Goal: Task Accomplishment & Management: Complete application form

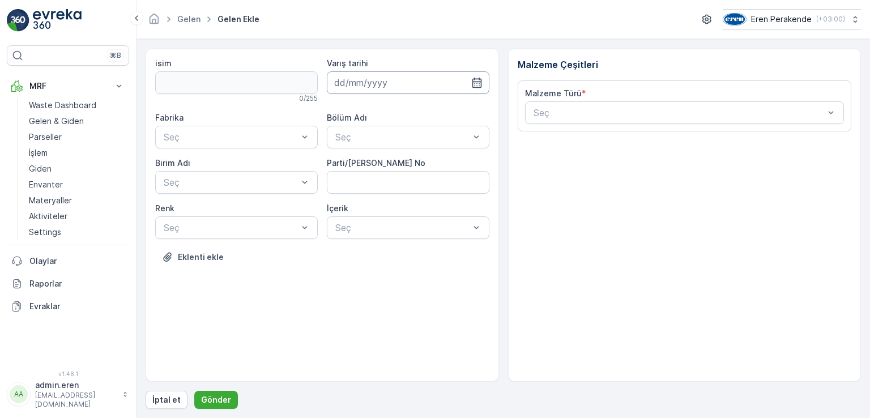
click at [453, 79] on input at bounding box center [408, 82] width 163 height 23
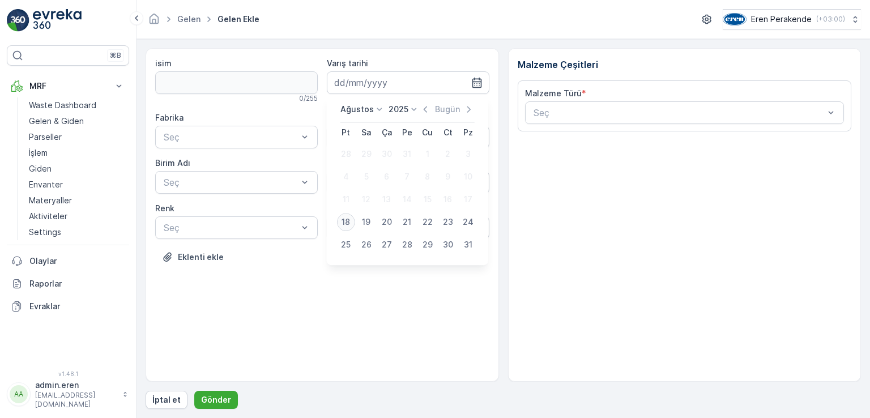
click at [342, 227] on div "18" at bounding box center [346, 222] width 18 height 18
type input "[DATE]"
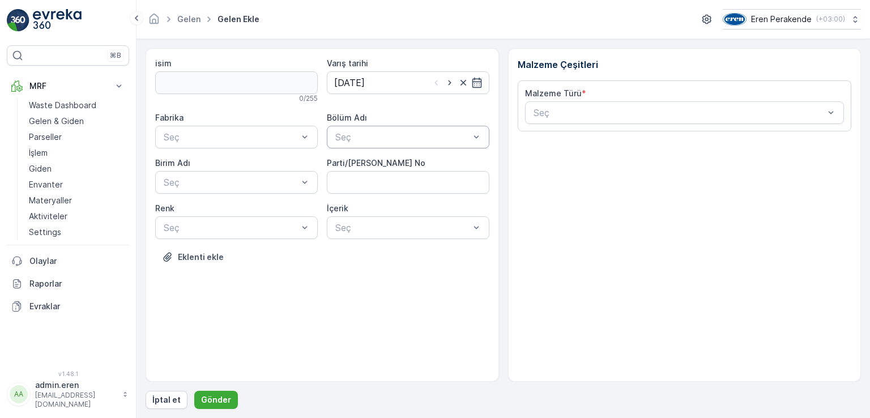
click at [379, 138] on div at bounding box center [402, 137] width 136 height 10
click at [370, 164] on span "Devanlay" at bounding box center [353, 164] width 39 height 10
click at [296, 134] on div at bounding box center [231, 137] width 136 height 10
click at [249, 156] on div "Çorlu" at bounding box center [236, 164] width 163 height 19
click at [227, 190] on div "Seç" at bounding box center [236, 182] width 163 height 23
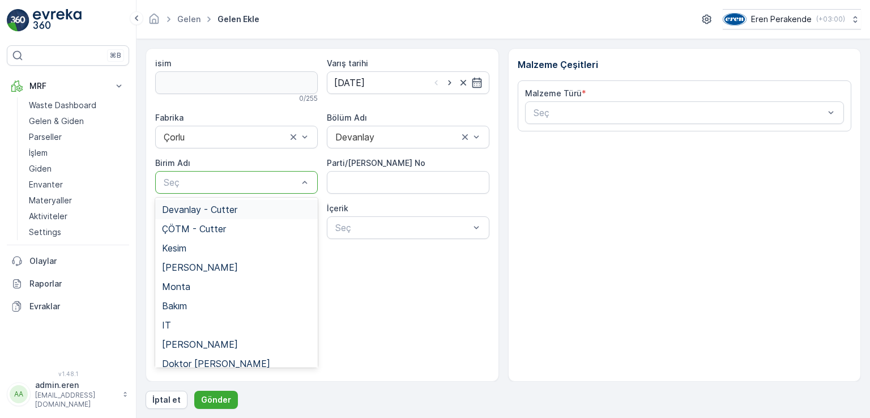
click at [197, 209] on span "Devanlay - Cutter" at bounding box center [199, 209] width 75 height 10
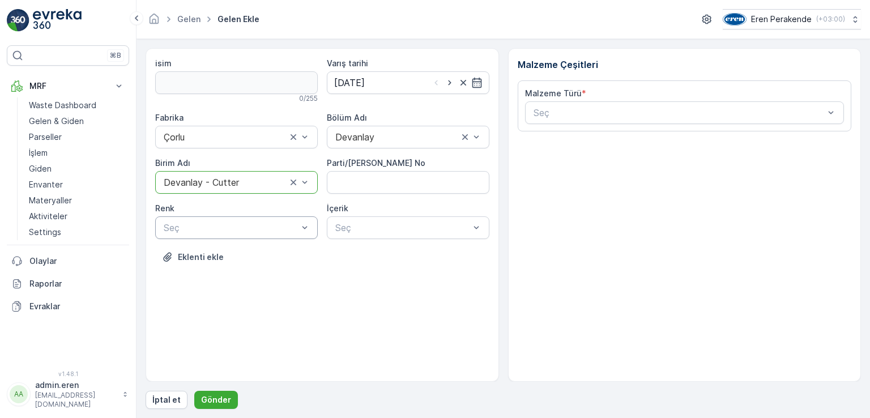
click at [208, 238] on div "isim 0 / 255 Varış tarihi [DATE] Fabrika Çorlu Bölüm Adı Devanlay Birim Adı opt…" at bounding box center [322, 169] width 334 height 222
click at [198, 294] on div "Lacivert" at bounding box center [236, 293] width 149 height 10
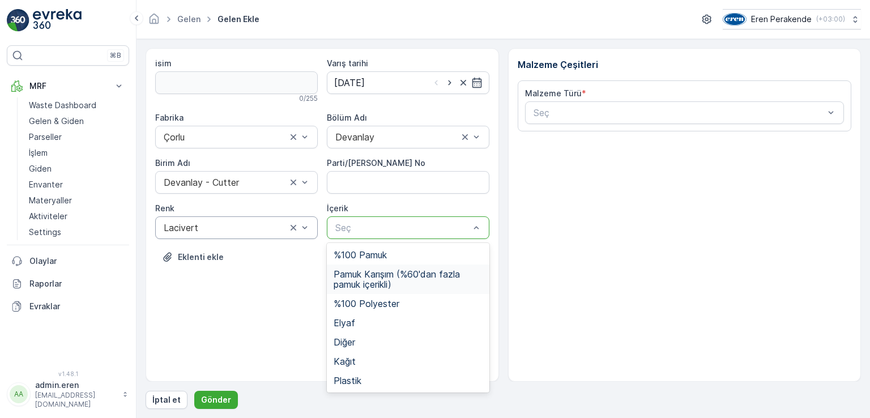
click at [403, 274] on span "Pamuk Karışım (%60'dan fazla pamuk içerikli)" at bounding box center [408, 279] width 149 height 20
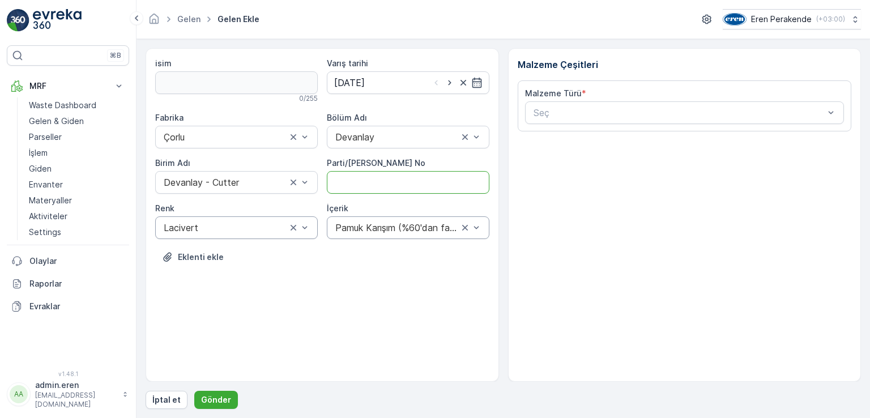
click at [396, 188] on No "Parti/[PERSON_NAME] No" at bounding box center [408, 182] width 163 height 23
type No "1270639"
click at [603, 114] on div at bounding box center [678, 113] width 293 height 10
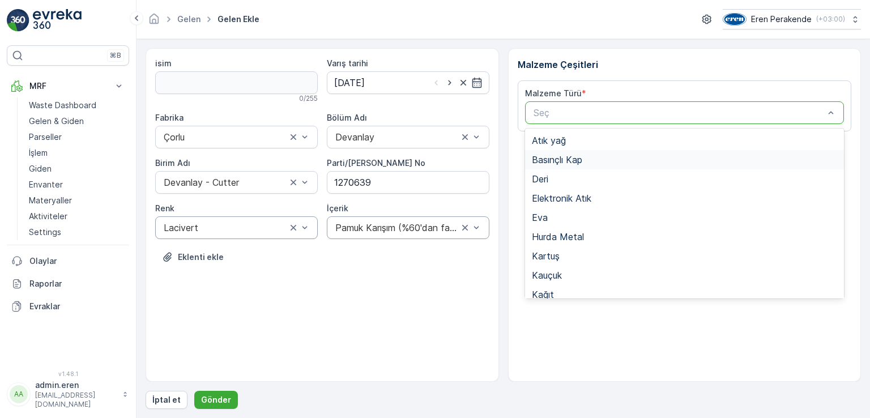
scroll to position [220, 0]
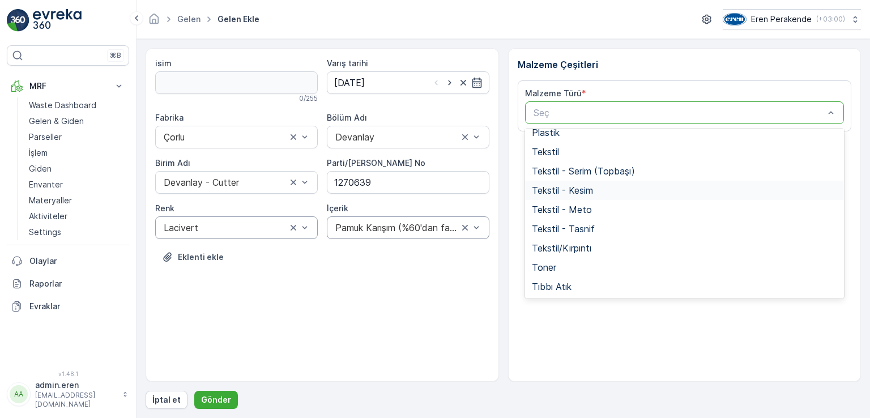
click at [589, 191] on span "Tekstil - Kesim" at bounding box center [562, 190] width 61 height 10
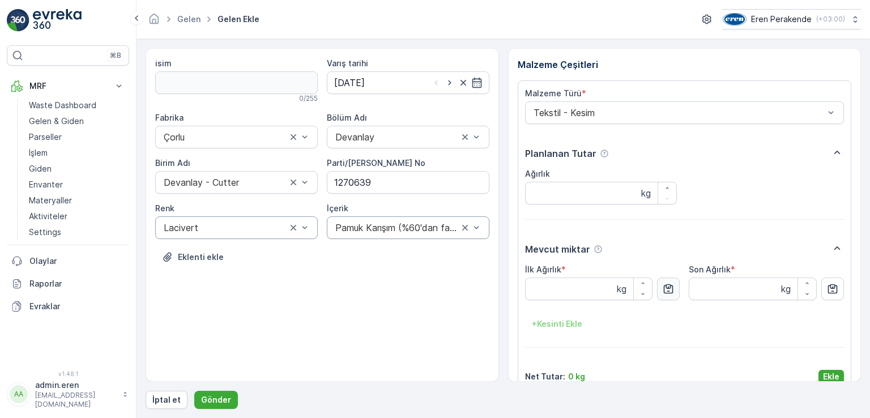
click at [669, 289] on icon "button" at bounding box center [668, 288] width 11 height 11
type Ağırlık "5.16"
click at [827, 373] on p "Ekle" at bounding box center [831, 376] width 16 height 11
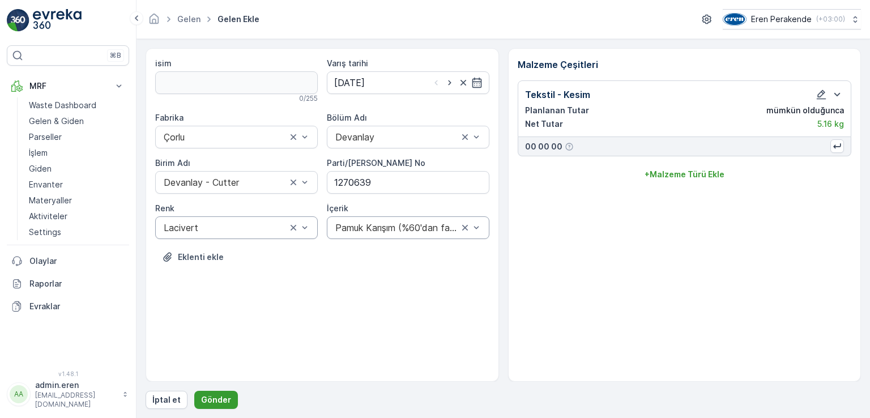
click at [223, 398] on p "Gönder" at bounding box center [216, 399] width 30 height 11
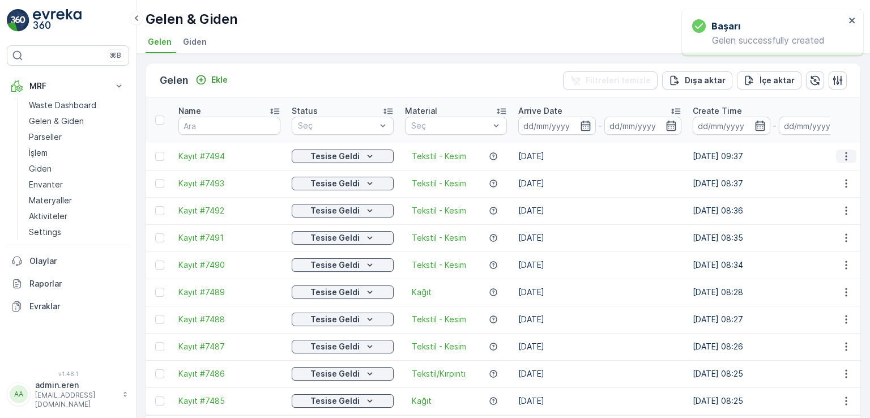
click at [840, 151] on icon "button" at bounding box center [845, 156] width 11 height 11
click at [804, 207] on span "QR'ı yazdır" at bounding box center [795, 208] width 40 height 11
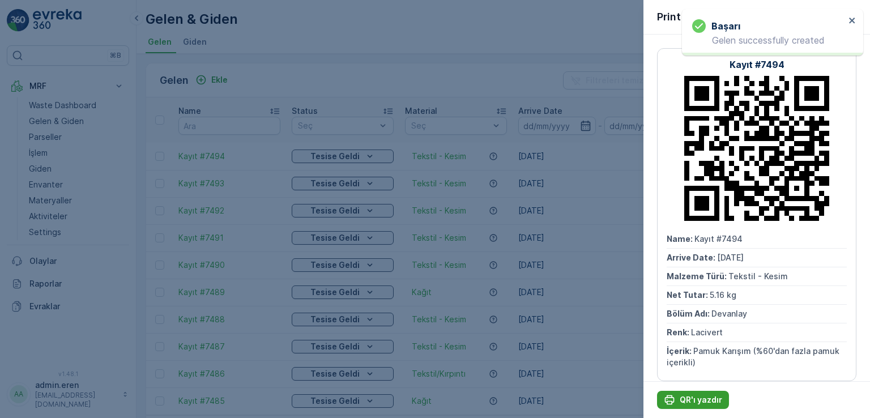
click at [680, 397] on p "QR'ı yazdır" at bounding box center [701, 399] width 42 height 11
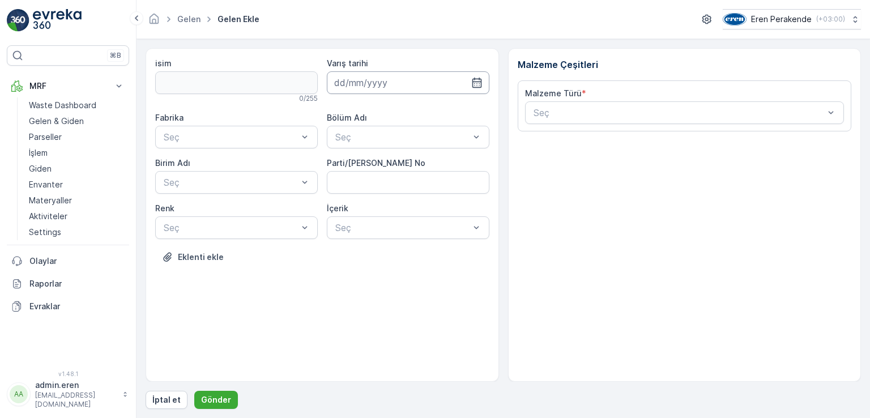
click at [371, 78] on input at bounding box center [408, 82] width 163 height 23
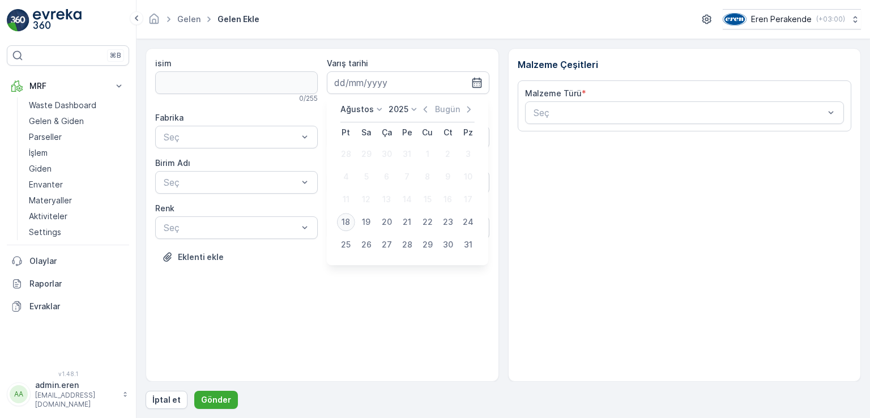
click at [342, 220] on div "18" at bounding box center [346, 222] width 18 height 18
type input "[DATE]"
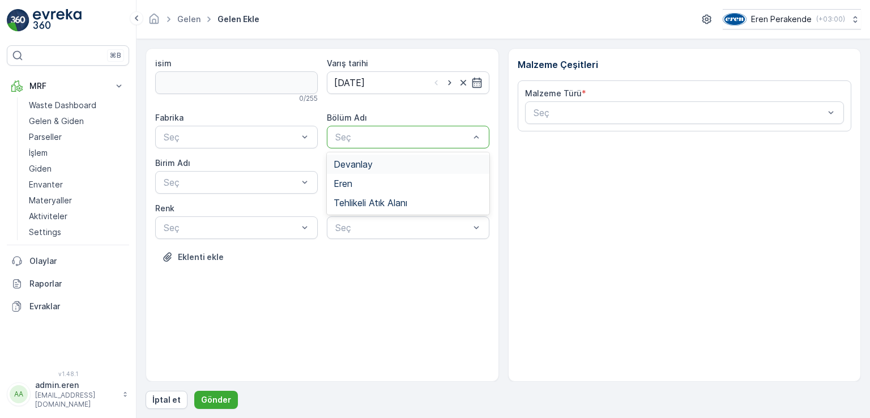
click at [354, 136] on div at bounding box center [402, 137] width 136 height 10
click at [345, 168] on span "Devanlay" at bounding box center [353, 164] width 39 height 10
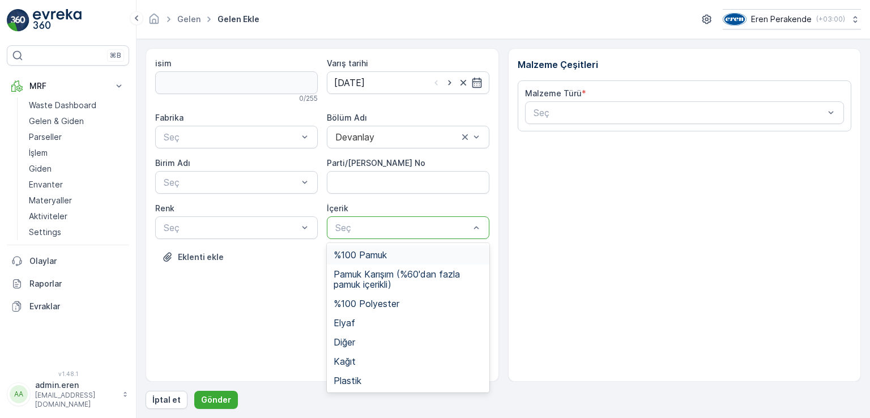
click at [354, 225] on div at bounding box center [402, 228] width 136 height 10
click at [282, 177] on div at bounding box center [231, 182] width 136 height 10
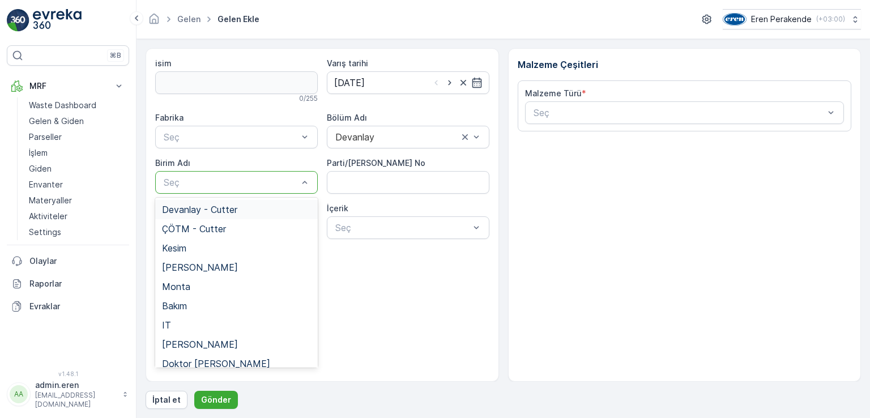
click at [236, 207] on span "Devanlay - Cutter" at bounding box center [199, 209] width 75 height 10
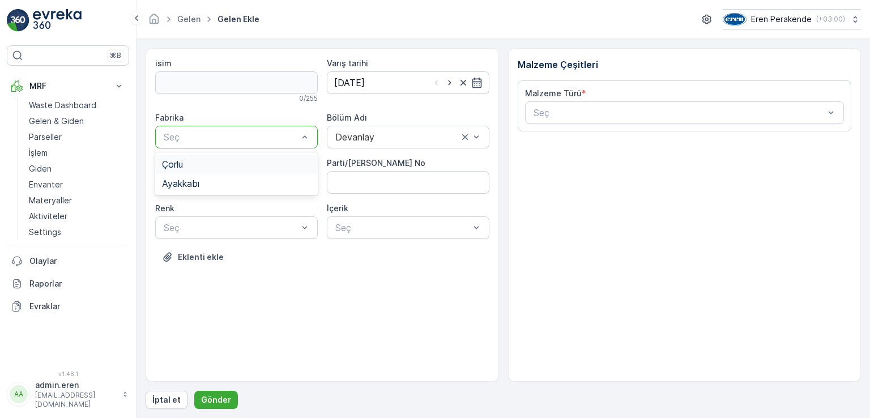
click at [251, 140] on div at bounding box center [231, 137] width 136 height 10
click at [233, 163] on div "Çorlu" at bounding box center [236, 164] width 149 height 10
click at [220, 230] on div at bounding box center [231, 228] width 136 height 10
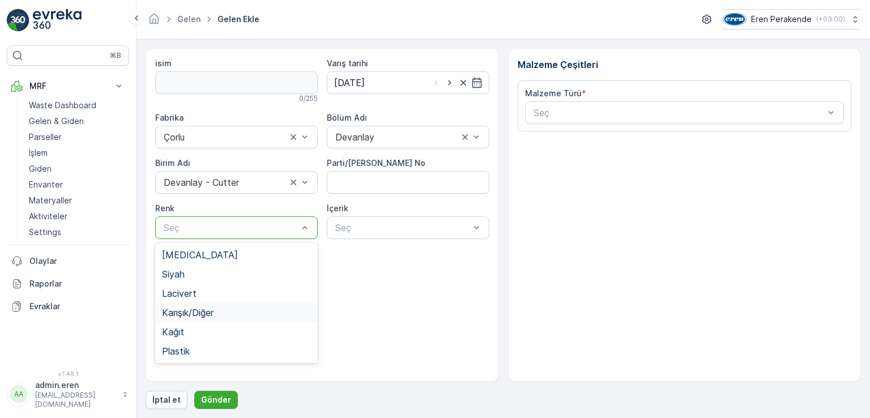
click at [202, 315] on span "Karışık/Diğer" at bounding box center [188, 313] width 52 height 10
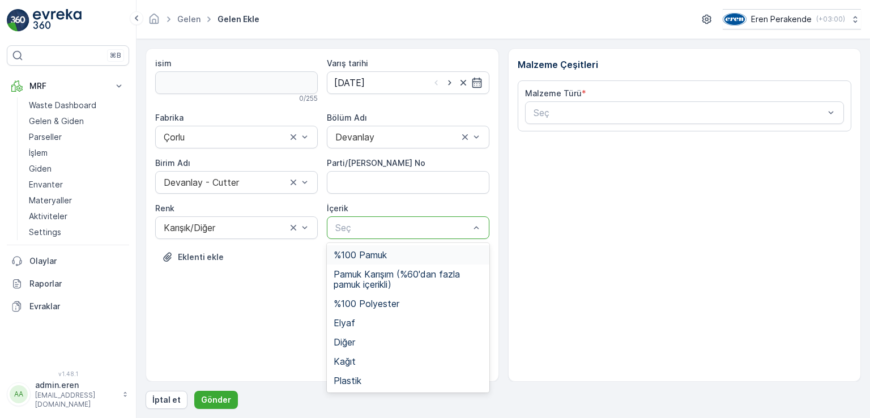
click at [434, 227] on div at bounding box center [402, 228] width 136 height 10
click at [385, 277] on span "Pamuk Karışım (%60'dan fazla pamuk içerikli)" at bounding box center [408, 279] width 149 height 20
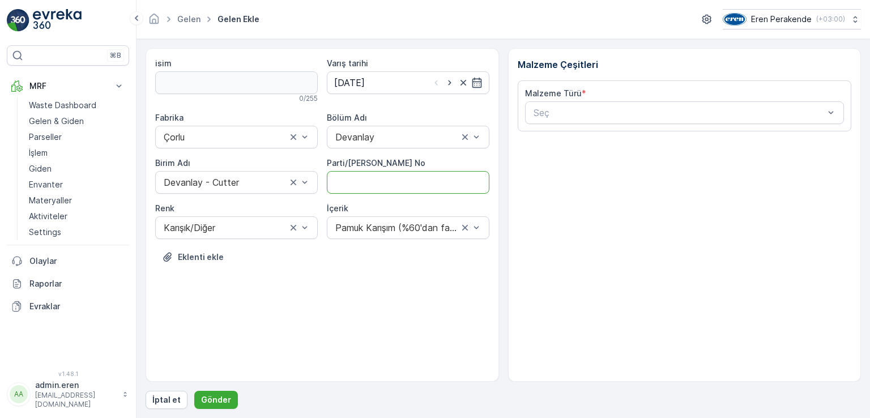
click at [429, 181] on No "Parti/[PERSON_NAME] No" at bounding box center [408, 182] width 163 height 23
type No "1272041"
click at [689, 111] on div at bounding box center [678, 113] width 293 height 10
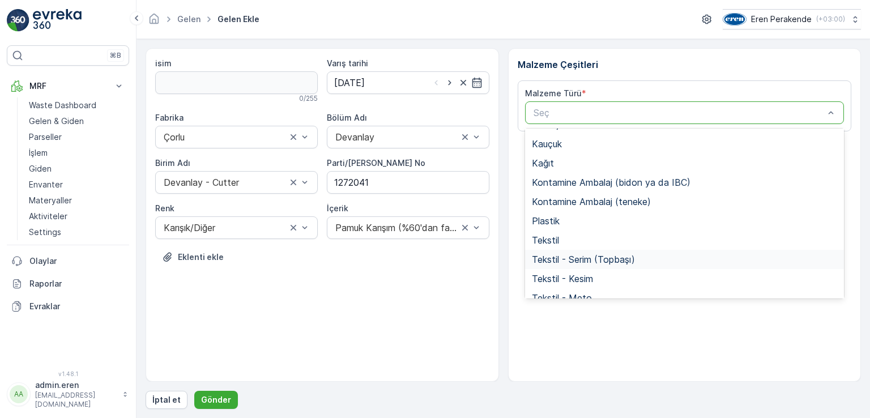
scroll to position [220, 0]
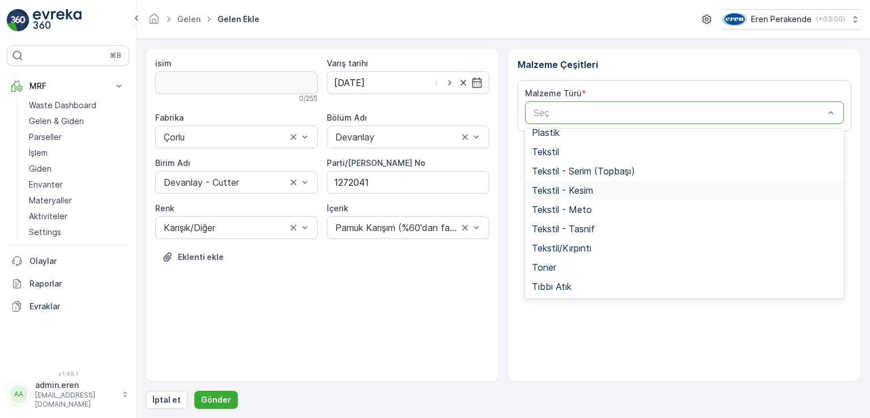
click at [605, 191] on div "Tekstil - Kesim" at bounding box center [685, 190] width 306 height 10
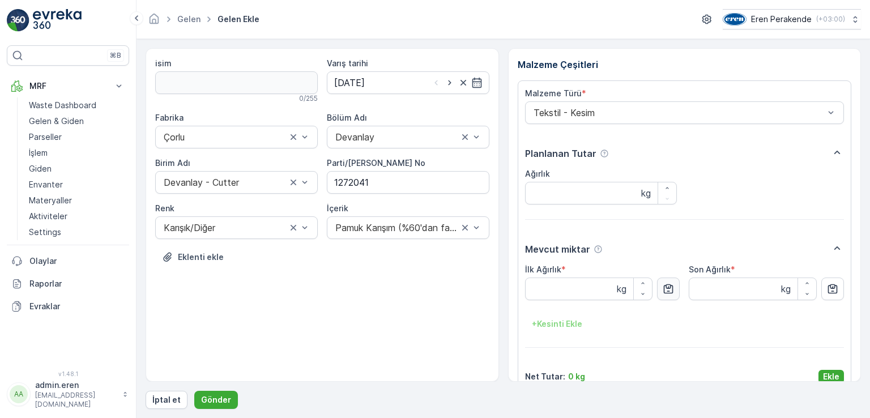
click at [666, 291] on icon "button" at bounding box center [669, 289] width 10 height 10
type Ağırlık "22.85"
click at [834, 374] on p "Ekle" at bounding box center [831, 376] width 16 height 11
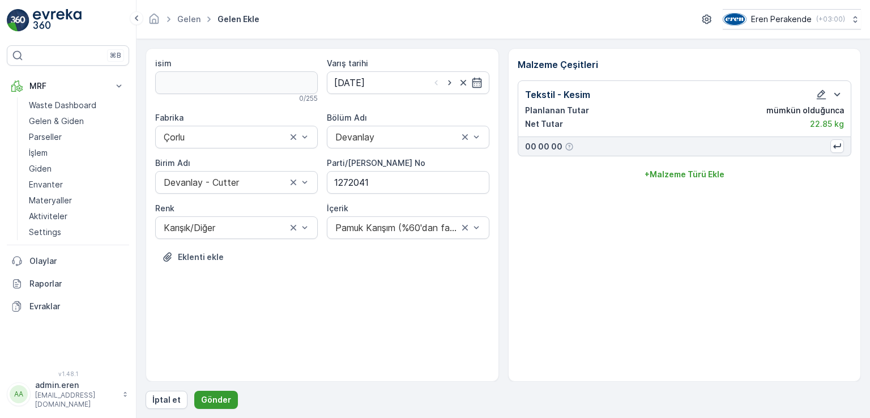
click at [207, 402] on p "Gönder" at bounding box center [216, 399] width 30 height 11
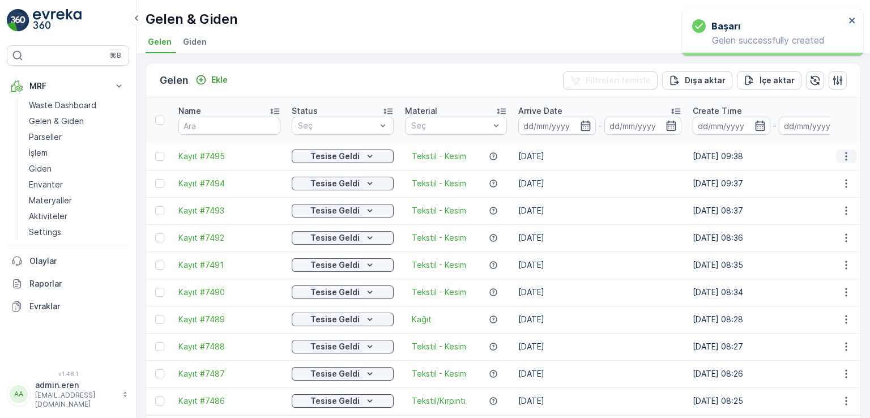
click at [840, 151] on icon "button" at bounding box center [845, 156] width 11 height 11
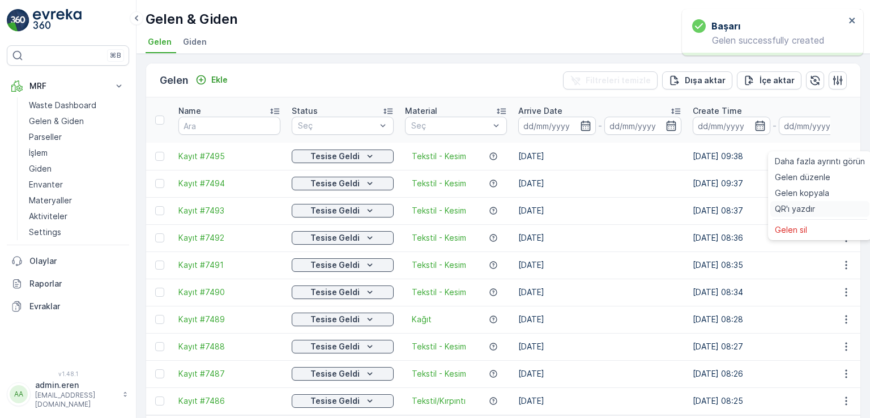
click at [831, 209] on div "QR'ı yazdır" at bounding box center [819, 209] width 99 height 16
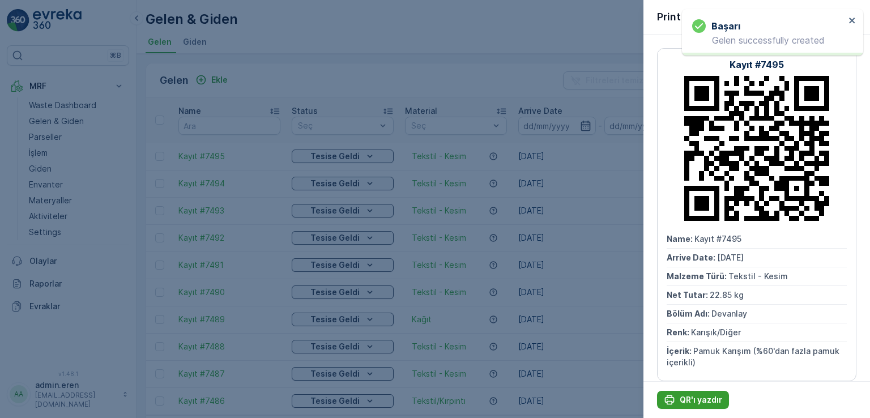
click at [693, 399] on p "QR'ı yazdır" at bounding box center [701, 399] width 42 height 11
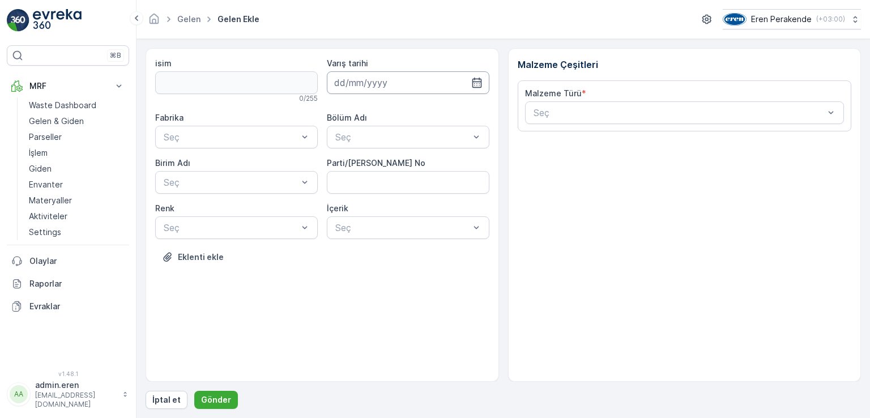
click at [385, 89] on input at bounding box center [408, 82] width 163 height 23
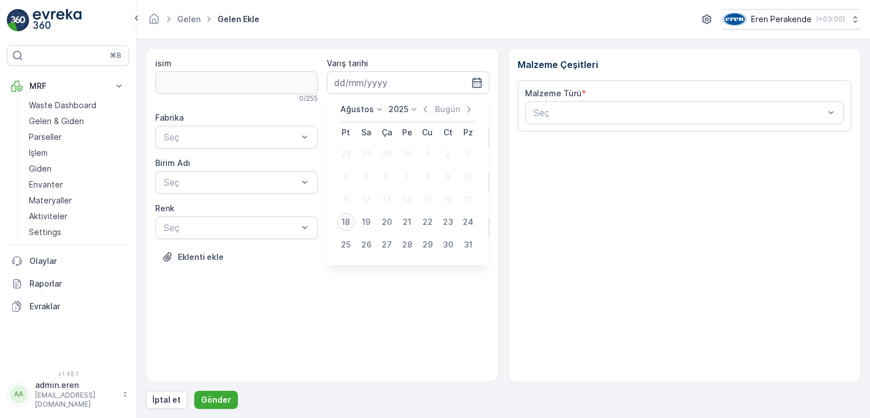
click at [344, 225] on div "18" at bounding box center [346, 222] width 18 height 18
type input "[DATE]"
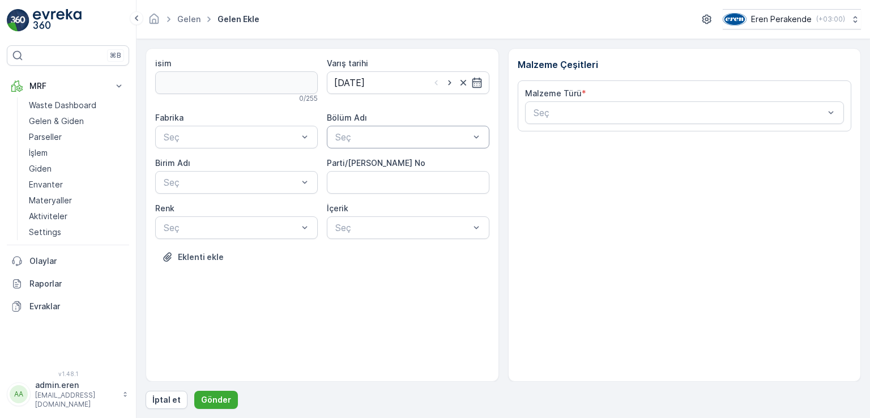
click at [361, 139] on div at bounding box center [402, 137] width 136 height 10
click at [358, 169] on span "Devanlay" at bounding box center [353, 164] width 39 height 10
click at [265, 132] on div at bounding box center [231, 137] width 136 height 10
click at [200, 160] on div "Çorlu" at bounding box center [236, 164] width 149 height 10
click at [197, 184] on div at bounding box center [231, 182] width 136 height 10
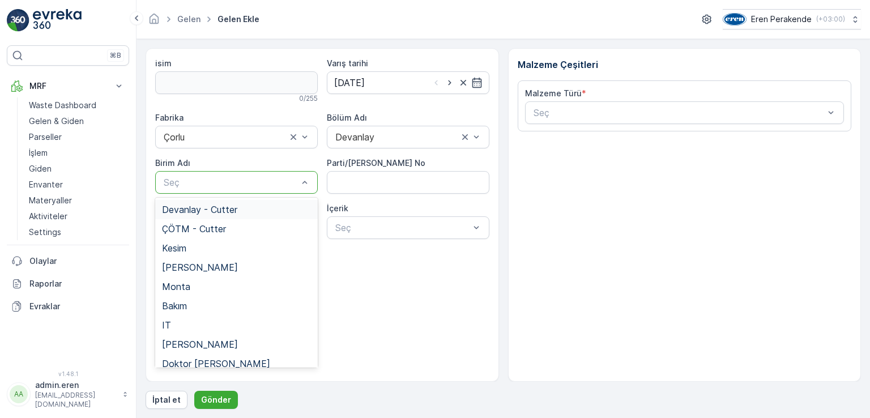
click at [180, 208] on span "Devanlay - Cutter" at bounding box center [199, 209] width 75 height 10
